Goal: Information Seeking & Learning: Learn about a topic

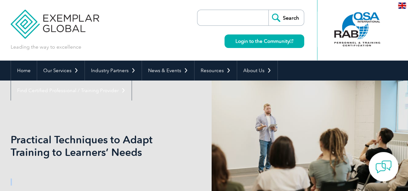
drag, startPoint x: 146, startPoint y: 160, endPoint x: 8, endPoint y: 133, distance: 139.9
click at [8, 133] on div "Practical Techniques to Adapt Training to Learners’ Needs" at bounding box center [204, 146] width 408 height 131
copy div
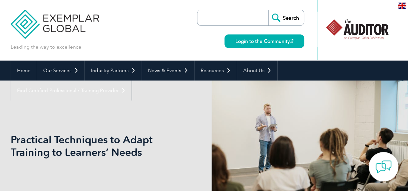
click at [133, 153] on h1 "Practical Techniques to Adapt Training to Learners’ Needs" at bounding box center [135, 146] width 248 height 25
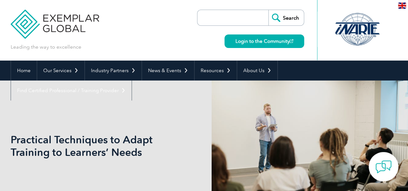
drag, startPoint x: 153, startPoint y: 156, endPoint x: 7, endPoint y: 138, distance: 146.9
click at [7, 138] on div "Practical Techniques to Adapt Training to Learners’ Needs" at bounding box center [204, 146] width 408 height 131
click at [58, 150] on h1 "Practical Techniques to Adapt Training to Learners’ Needs" at bounding box center [135, 146] width 248 height 25
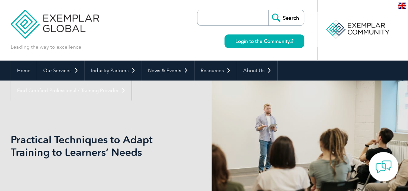
drag, startPoint x: 143, startPoint y: 152, endPoint x: 12, endPoint y: 136, distance: 131.9
click at [12, 136] on h1 "Practical Techniques to Adapt Training to Learners’ Needs" at bounding box center [135, 146] width 248 height 25
copy h1 "Practical Techniques to Adapt Training to Learners’ Needs"
drag, startPoint x: 110, startPoint y: 40, endPoint x: 75, endPoint y: 30, distance: 35.7
click at [75, 30] on div "Leading the way to excellence Search" at bounding box center [204, 30] width 387 height 61
